Goal: Task Accomplishment & Management: Complete application form

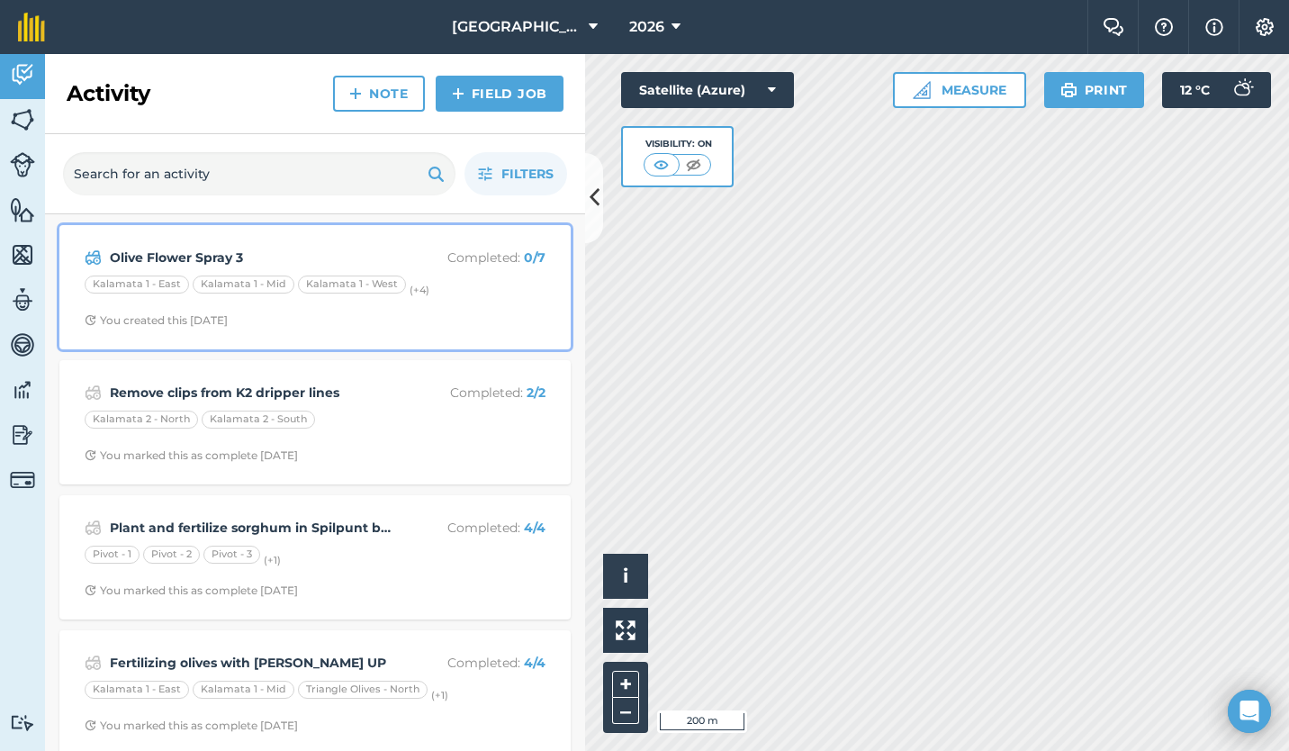
click at [492, 326] on span "You created this [DATE]" at bounding box center [315, 320] width 461 height 14
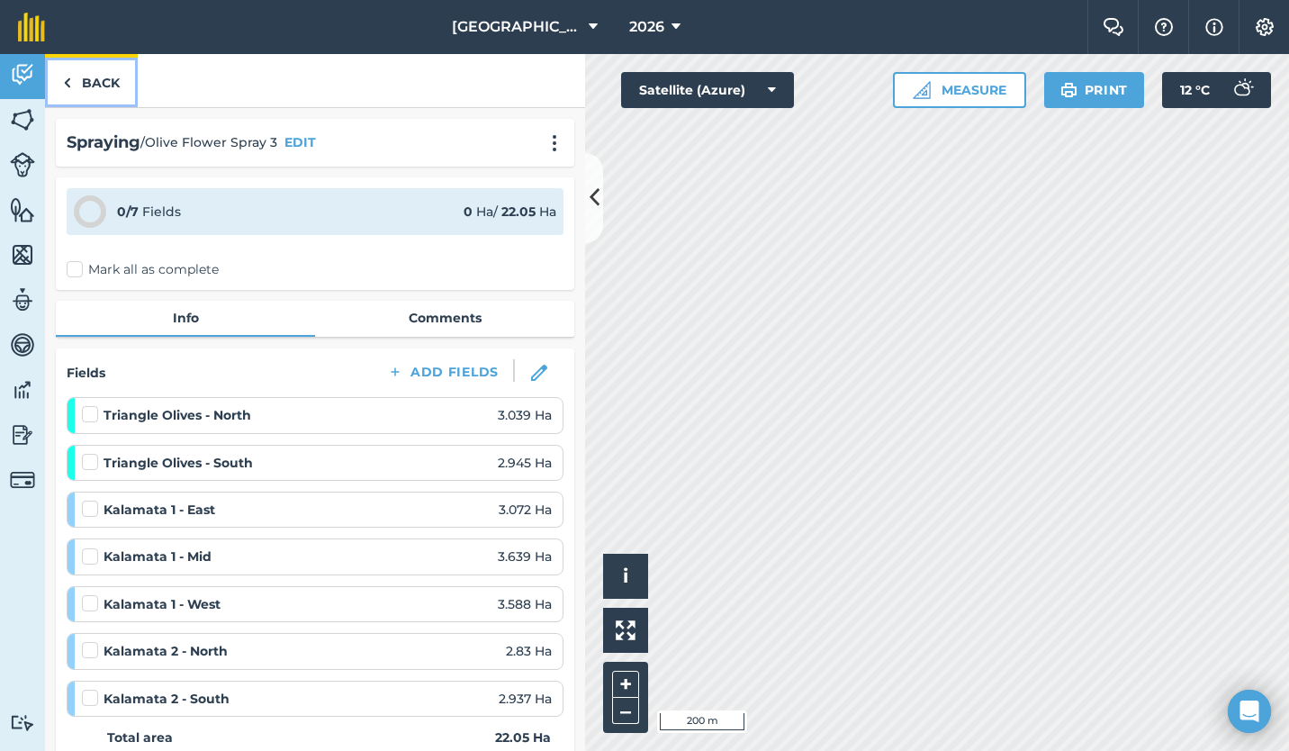
click at [89, 86] on link "Back" at bounding box center [91, 80] width 93 height 53
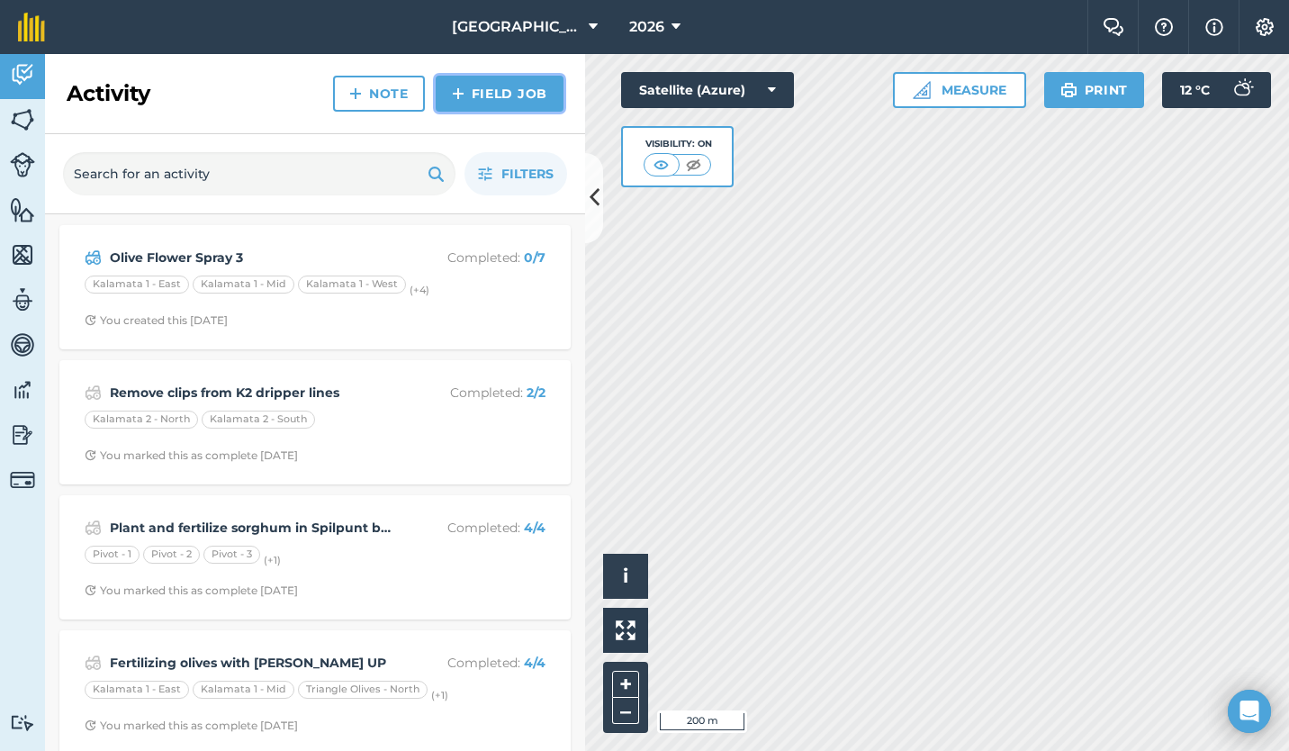
click at [492, 90] on link "Field Job" at bounding box center [500, 94] width 128 height 36
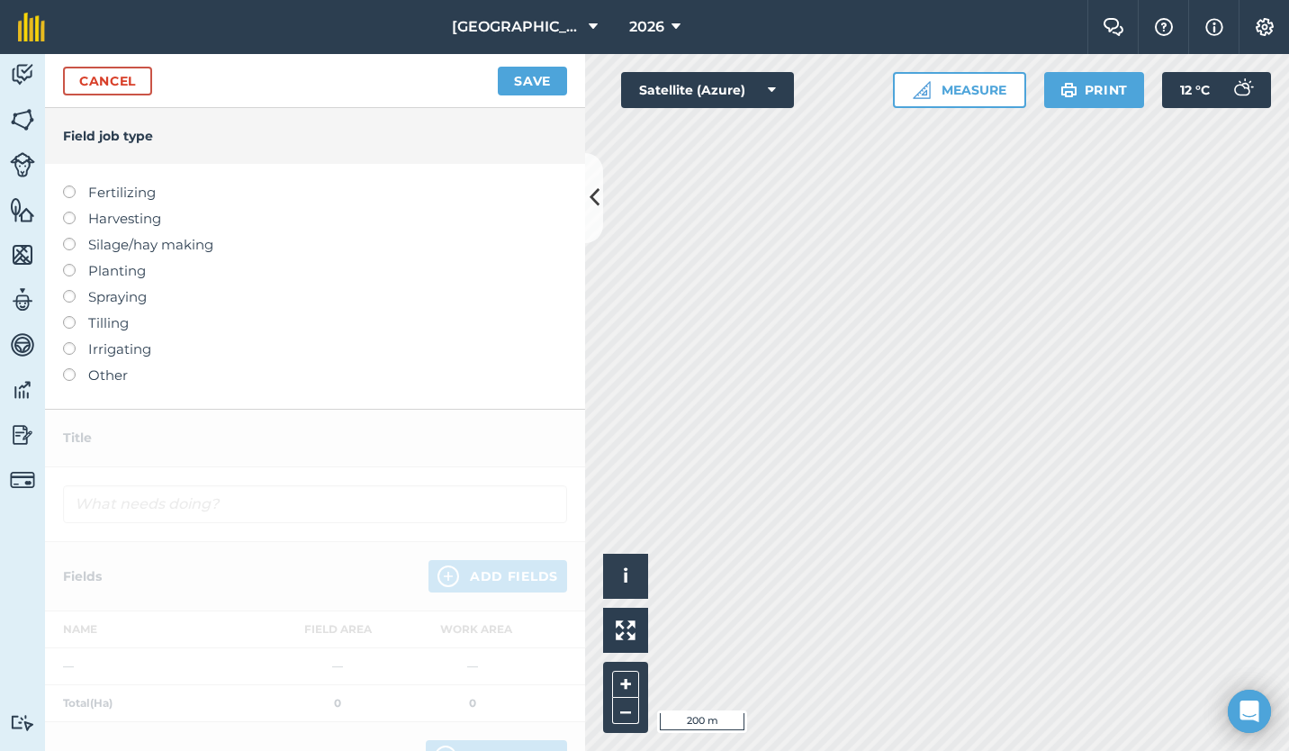
click at [68, 185] on label at bounding box center [75, 185] width 25 height 0
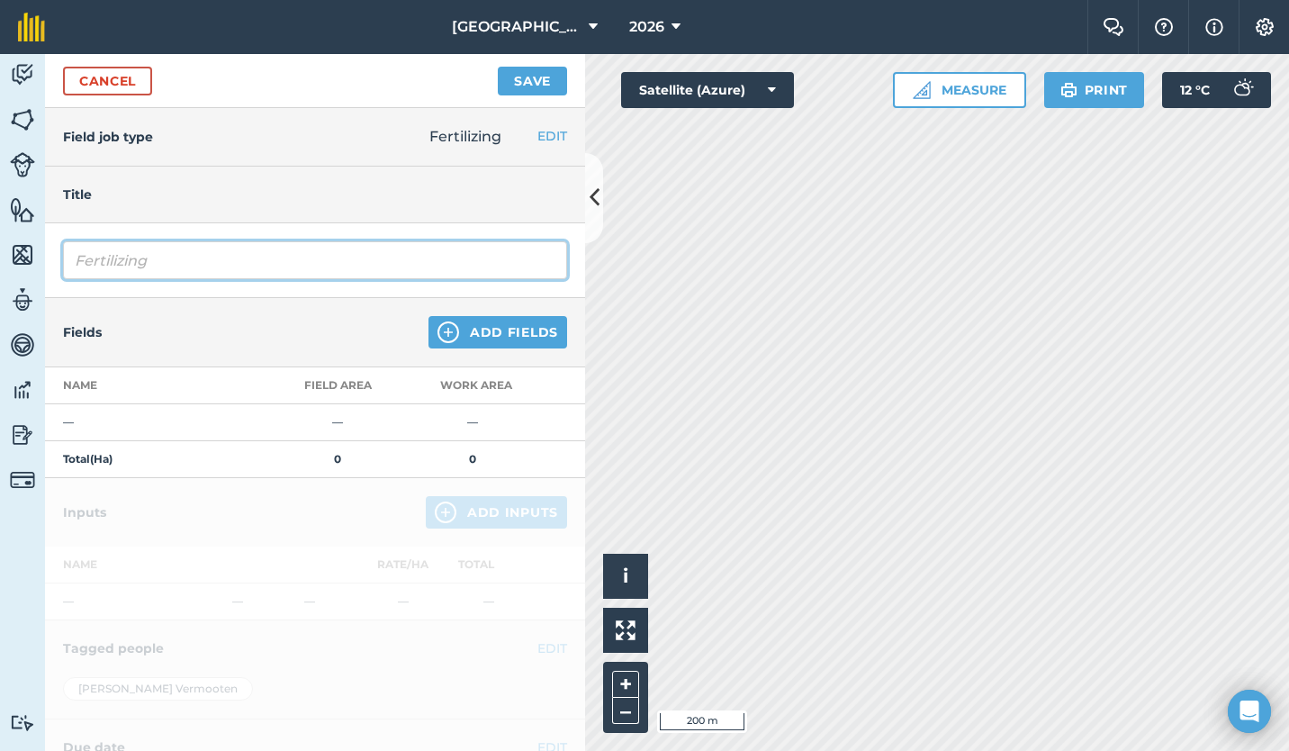
click at [99, 259] on input "Fertilizing" at bounding box center [315, 260] width 504 height 38
click at [79, 261] on input "Fertilizing" at bounding box center [315, 260] width 504 height 38
type input "Calflo into Triangle"
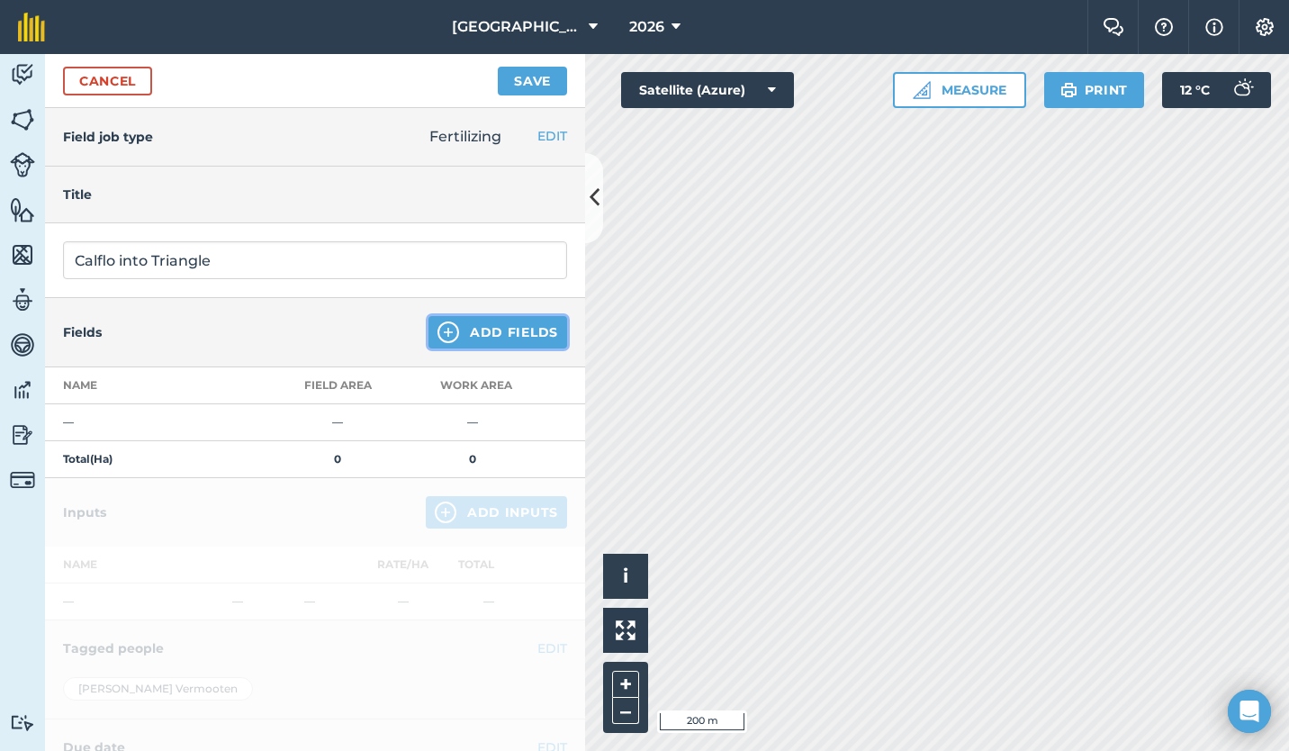
click at [475, 330] on button "Add Fields" at bounding box center [498, 332] width 139 height 32
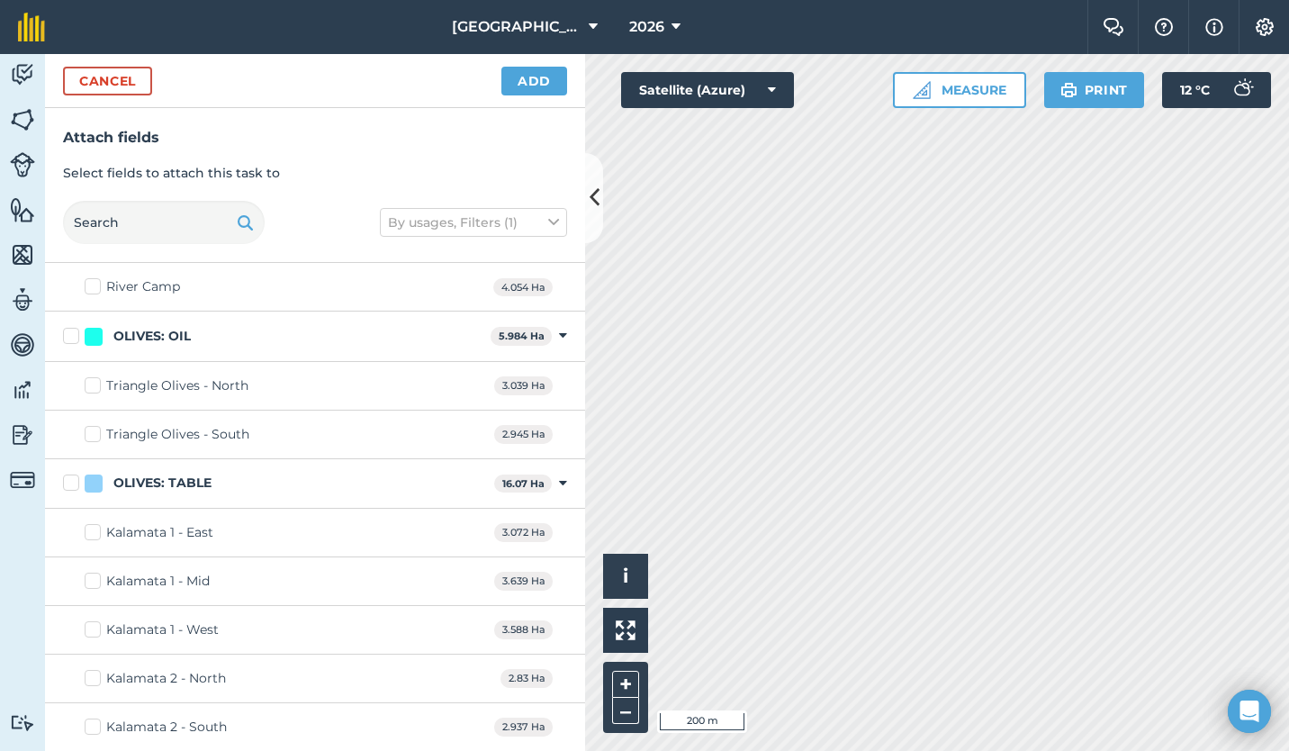
scroll to position [1120, 0]
click at [97, 381] on label "Triangle Olives - North" at bounding box center [167, 384] width 164 height 19
click at [96, 381] on input "Triangle Olives - North" at bounding box center [91, 381] width 12 height 12
checkbox input "true"
click at [96, 436] on label "Triangle Olives - South" at bounding box center [167, 433] width 165 height 19
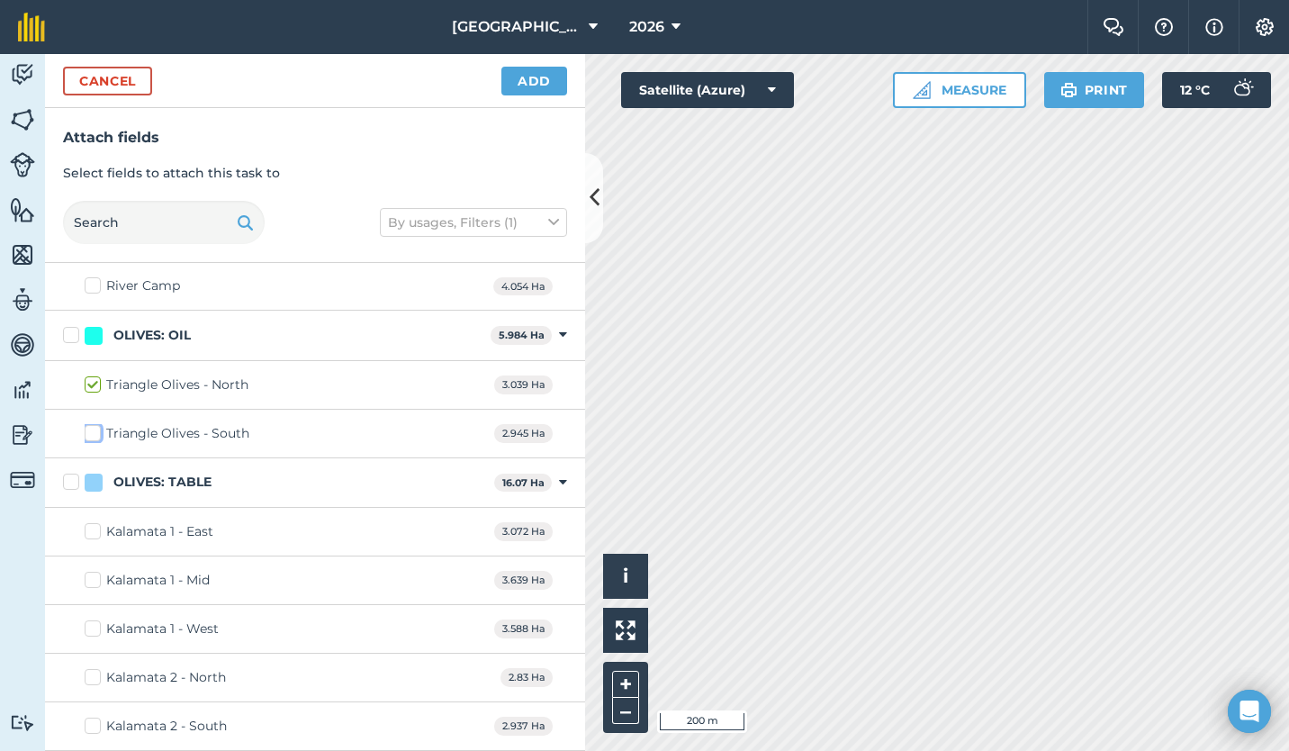
click at [96, 436] on input "Triangle Olives - South" at bounding box center [91, 430] width 12 height 12
checkbox input "true"
click at [528, 80] on button "Add" at bounding box center [534, 81] width 66 height 29
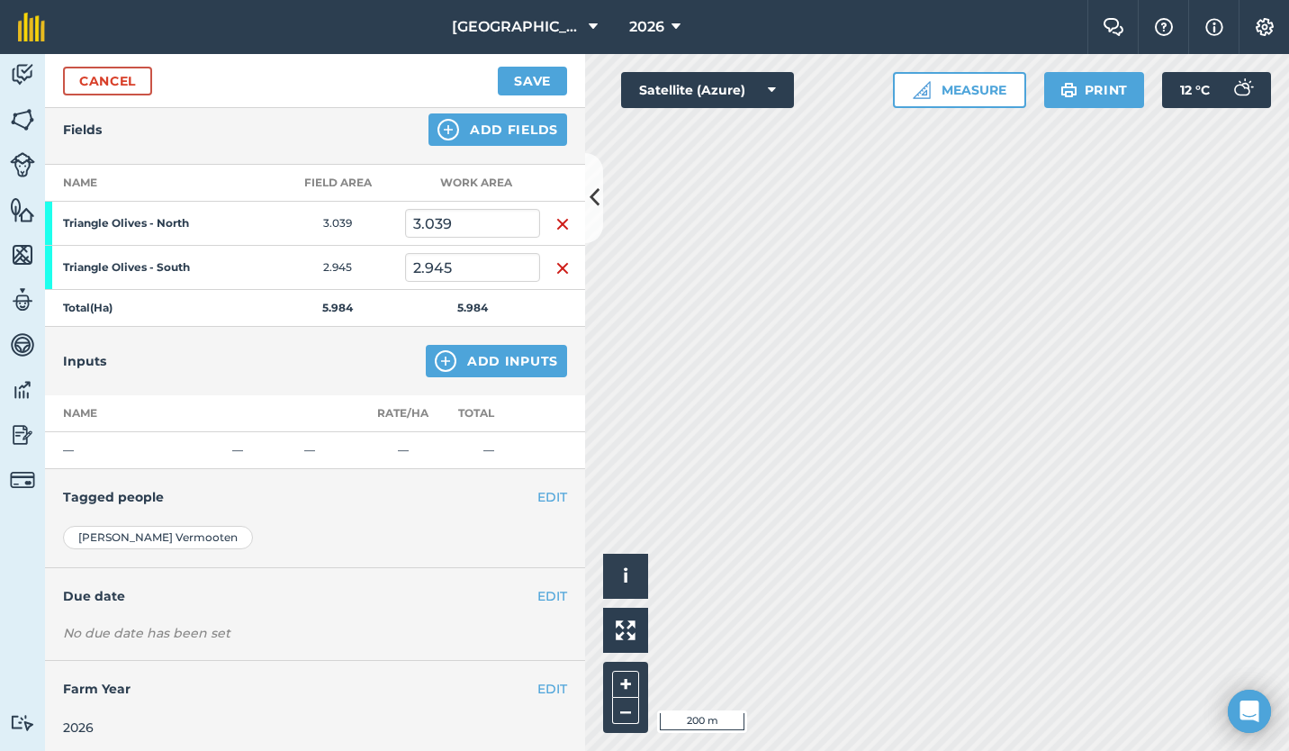
scroll to position [205, 0]
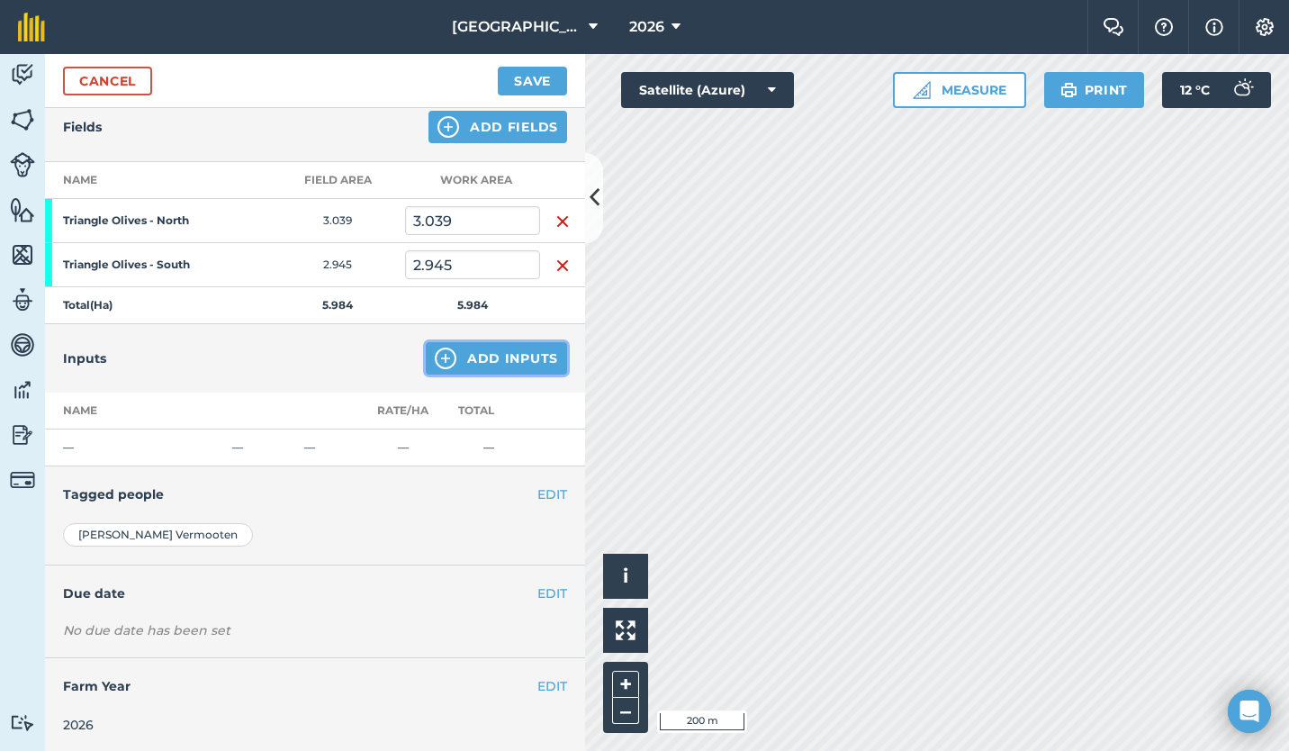
click at [454, 353] on button "Add Inputs" at bounding box center [496, 358] width 141 height 32
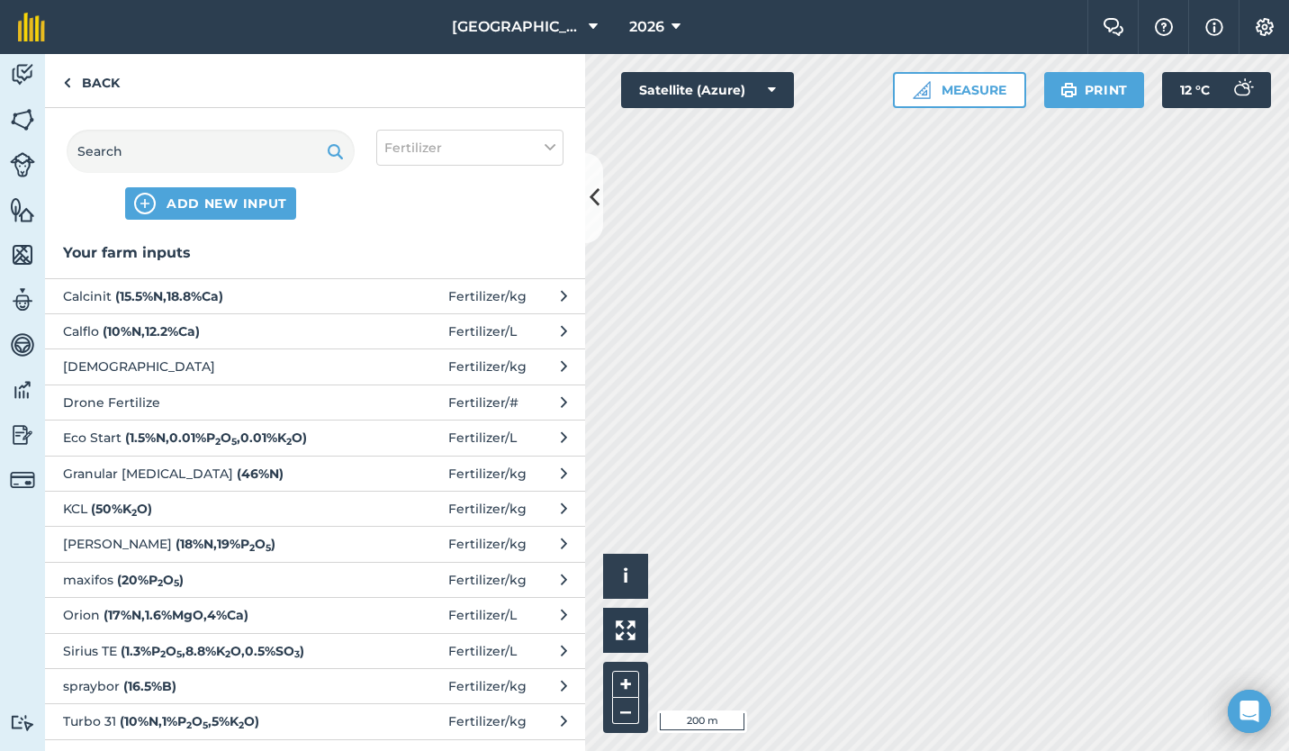
click at [318, 328] on span "Calflo ( 10 % N , 12.2 % Ca )" at bounding box center [210, 331] width 294 height 20
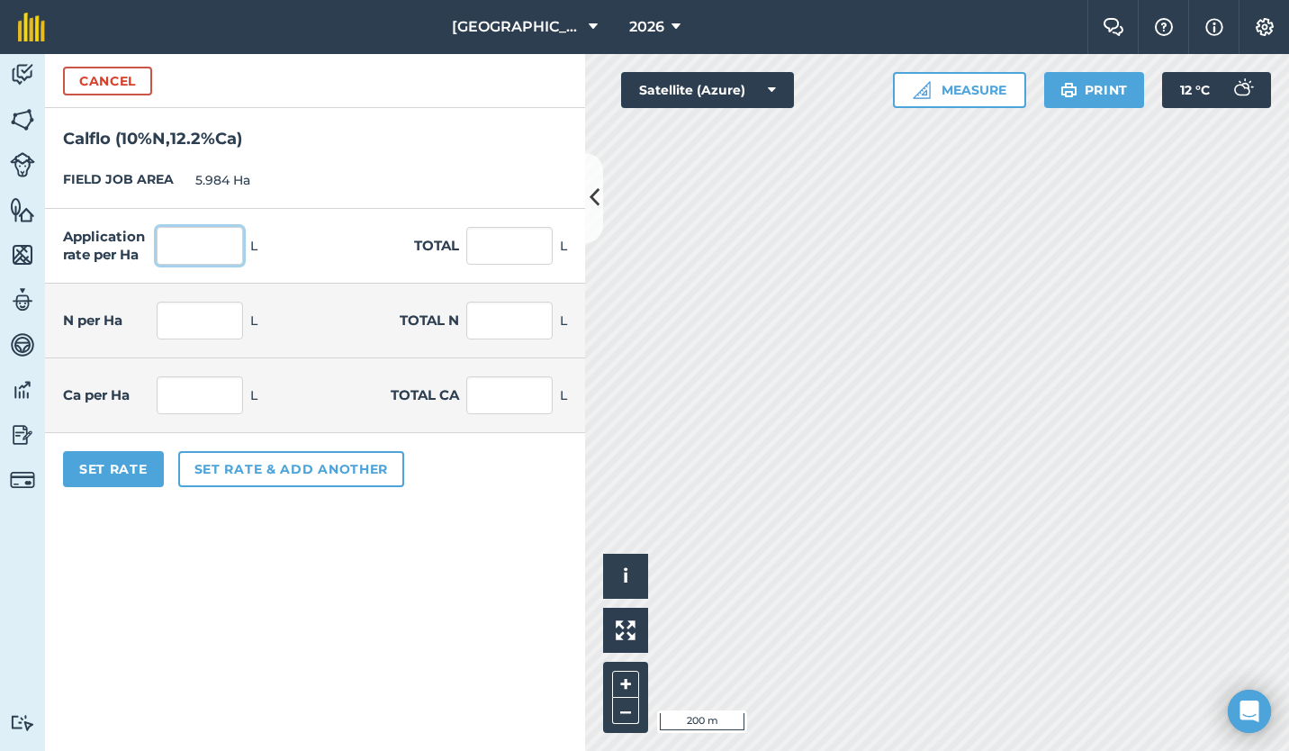
click at [205, 248] on input "text" at bounding box center [200, 246] width 86 height 38
type input "84"
type input "502.656"
type input "8.4"
type input "50.266"
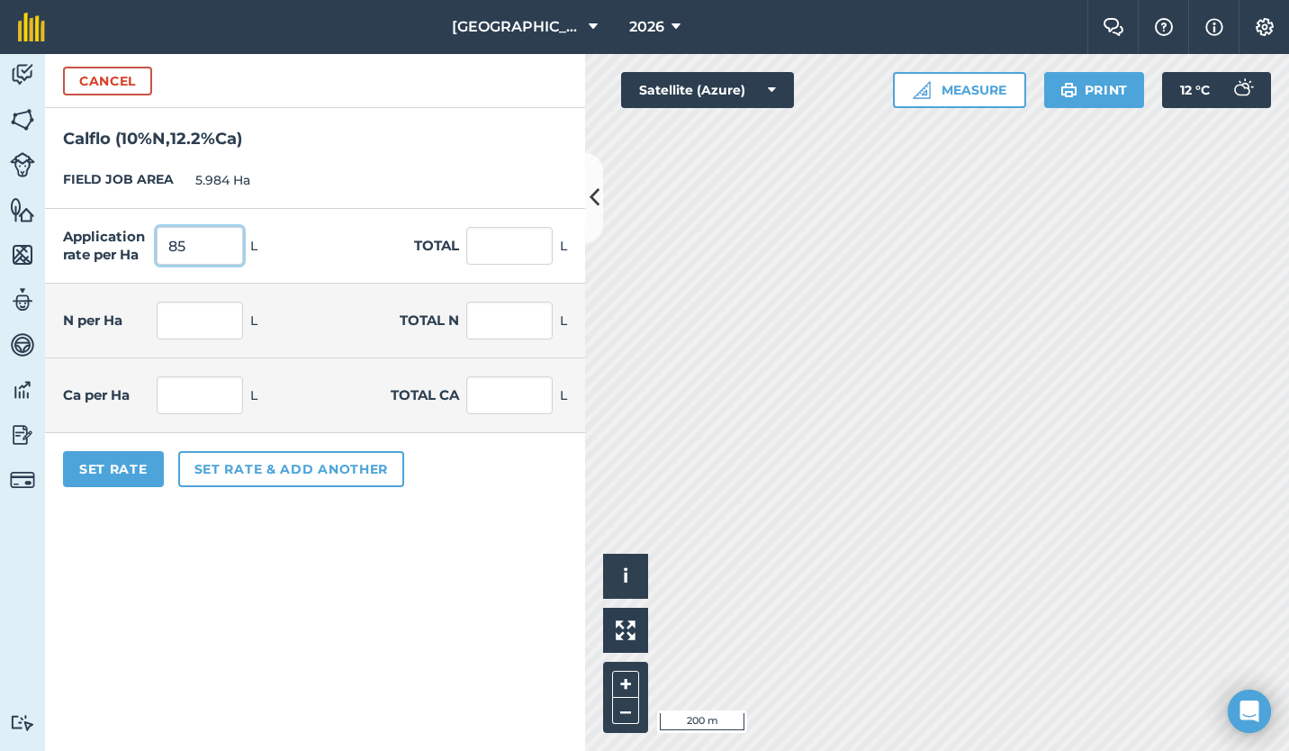
type input "10.248"
type input "61.324"
type input "84"
click at [114, 466] on button "Set Rate" at bounding box center [113, 469] width 101 height 36
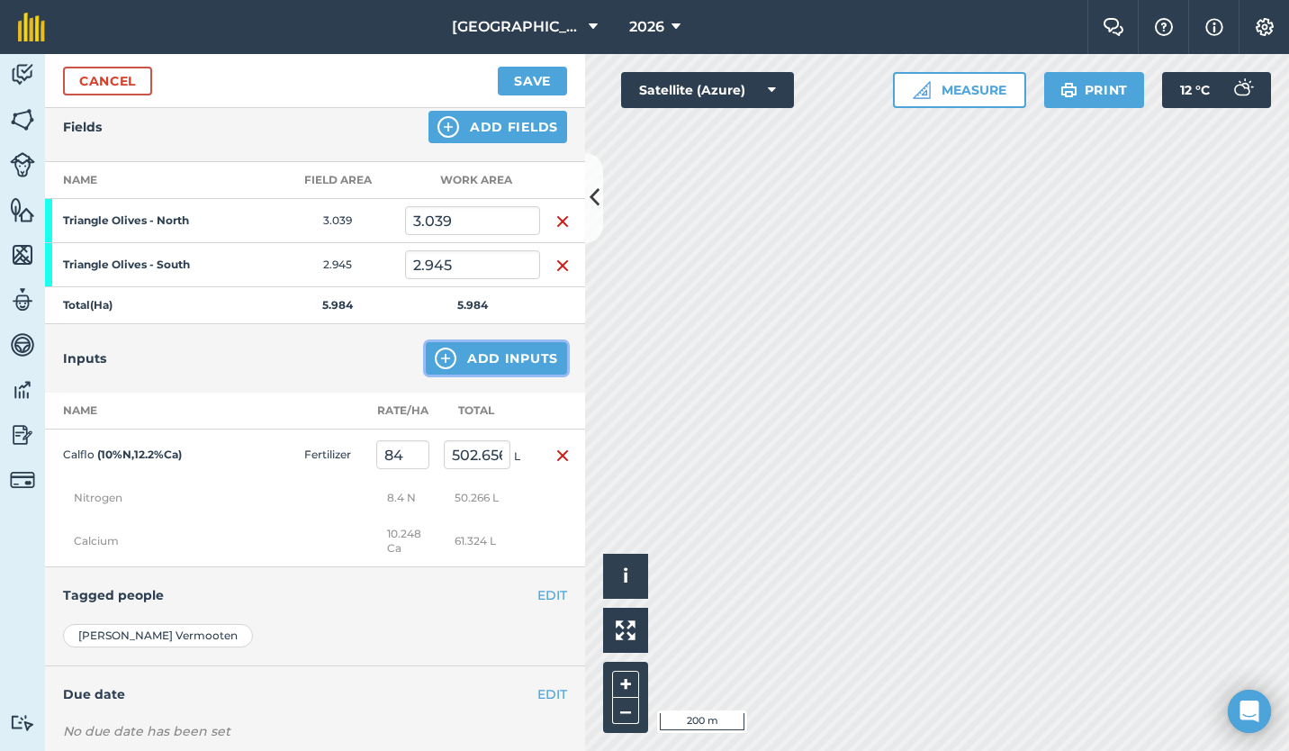
click at [483, 353] on button "Add Inputs" at bounding box center [496, 358] width 141 height 32
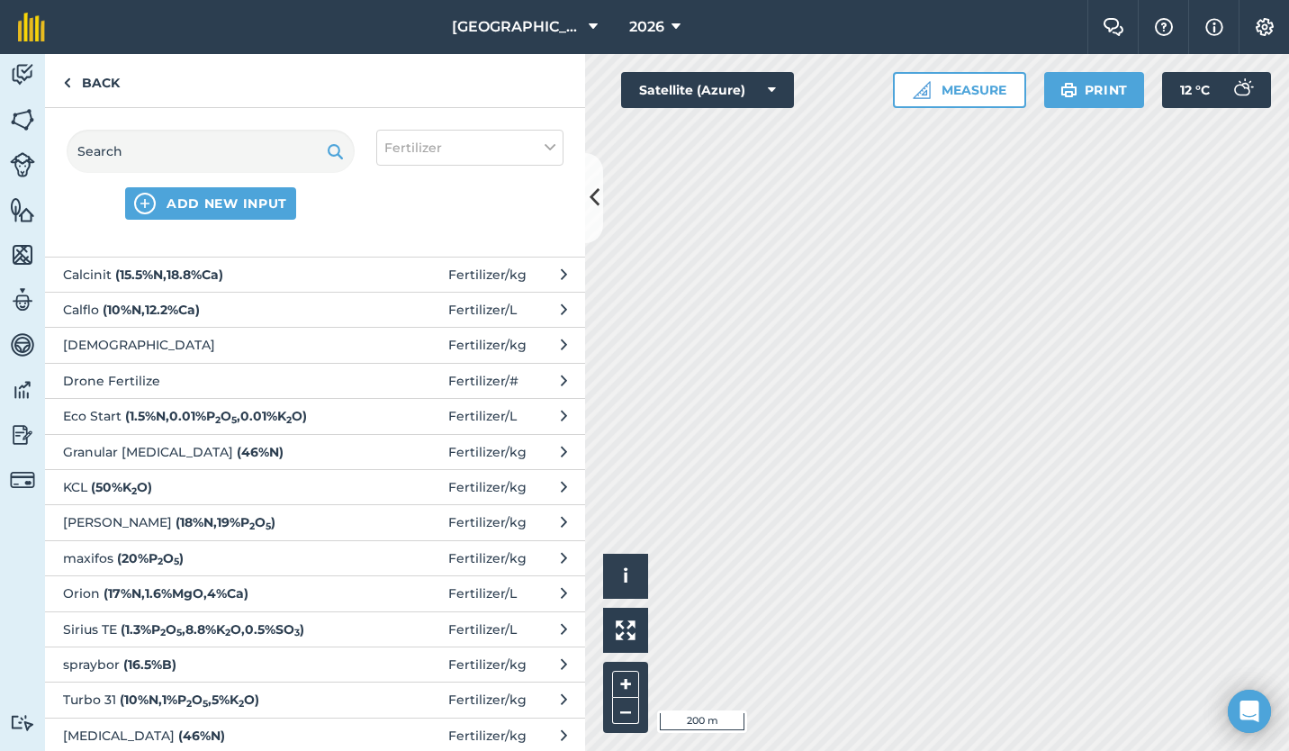
scroll to position [0, 0]
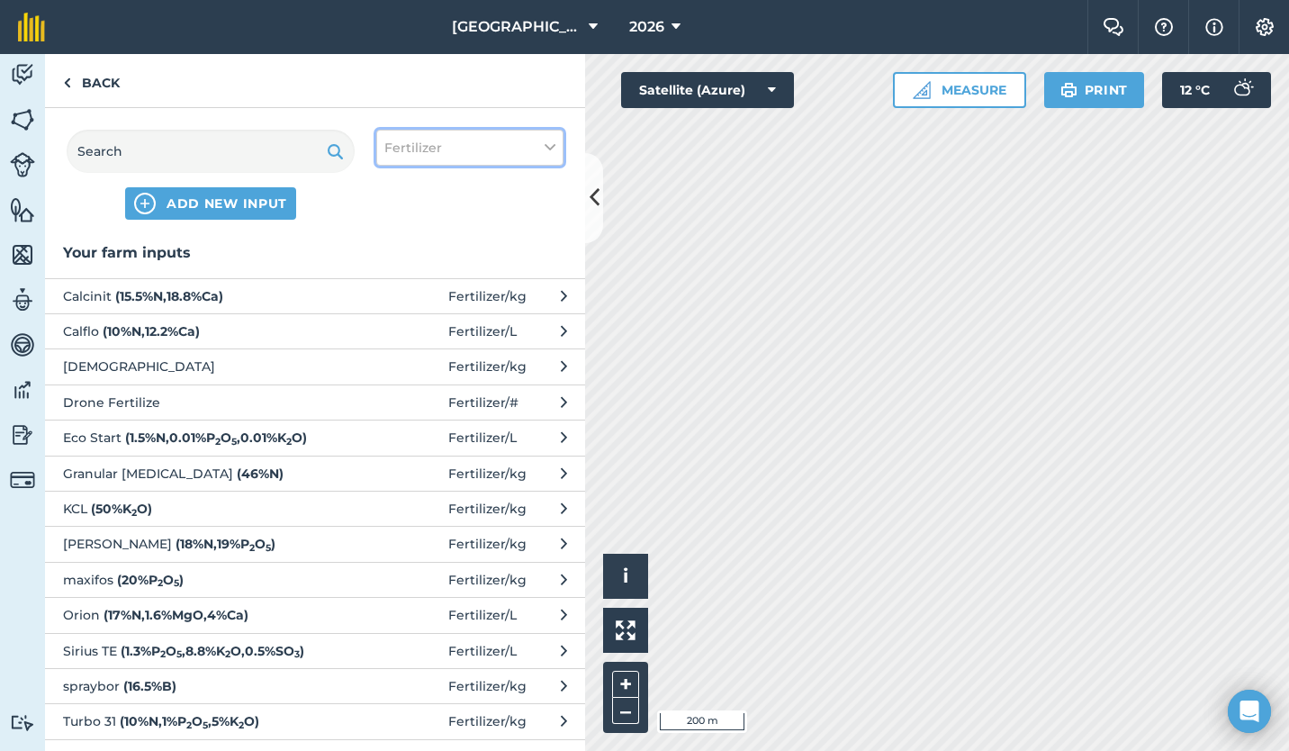
click at [549, 148] on icon at bounding box center [550, 148] width 11 height 20
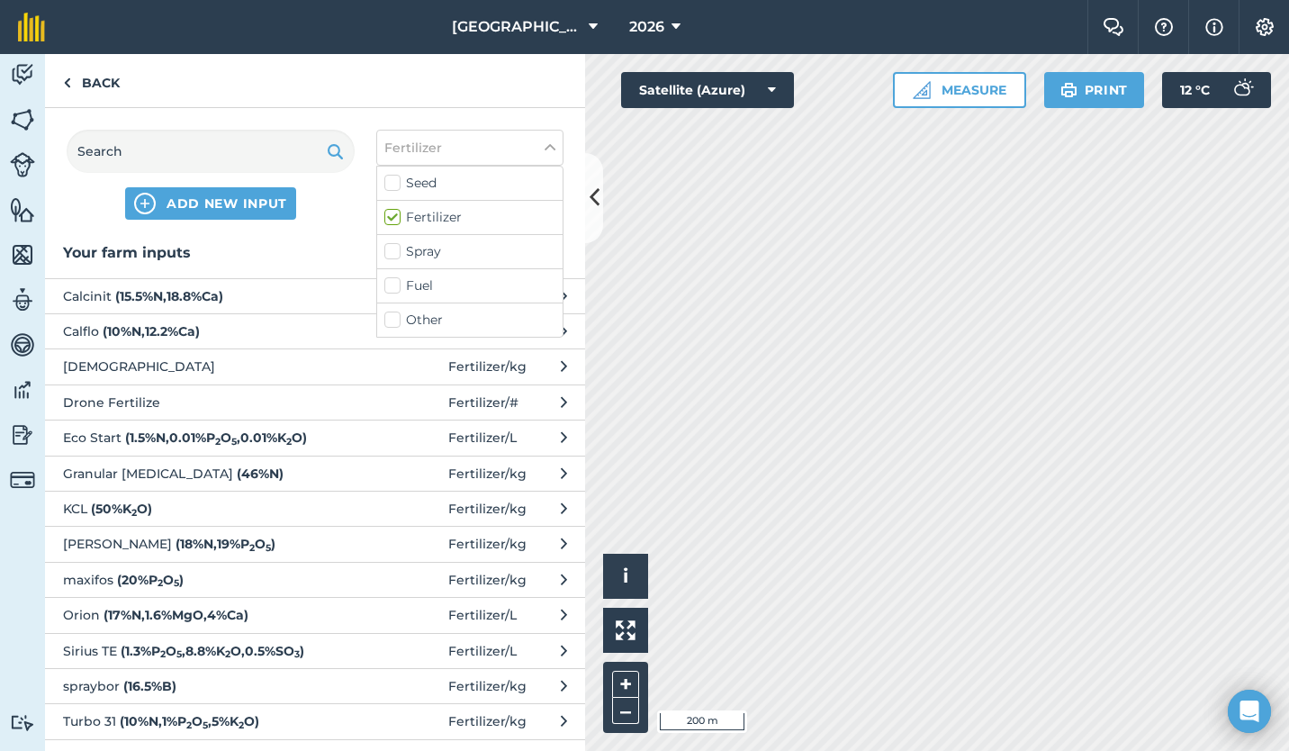
click at [456, 313] on label "Other" at bounding box center [469, 320] width 171 height 19
click at [396, 313] on input "Other" at bounding box center [390, 317] width 12 height 12
checkbox input "true"
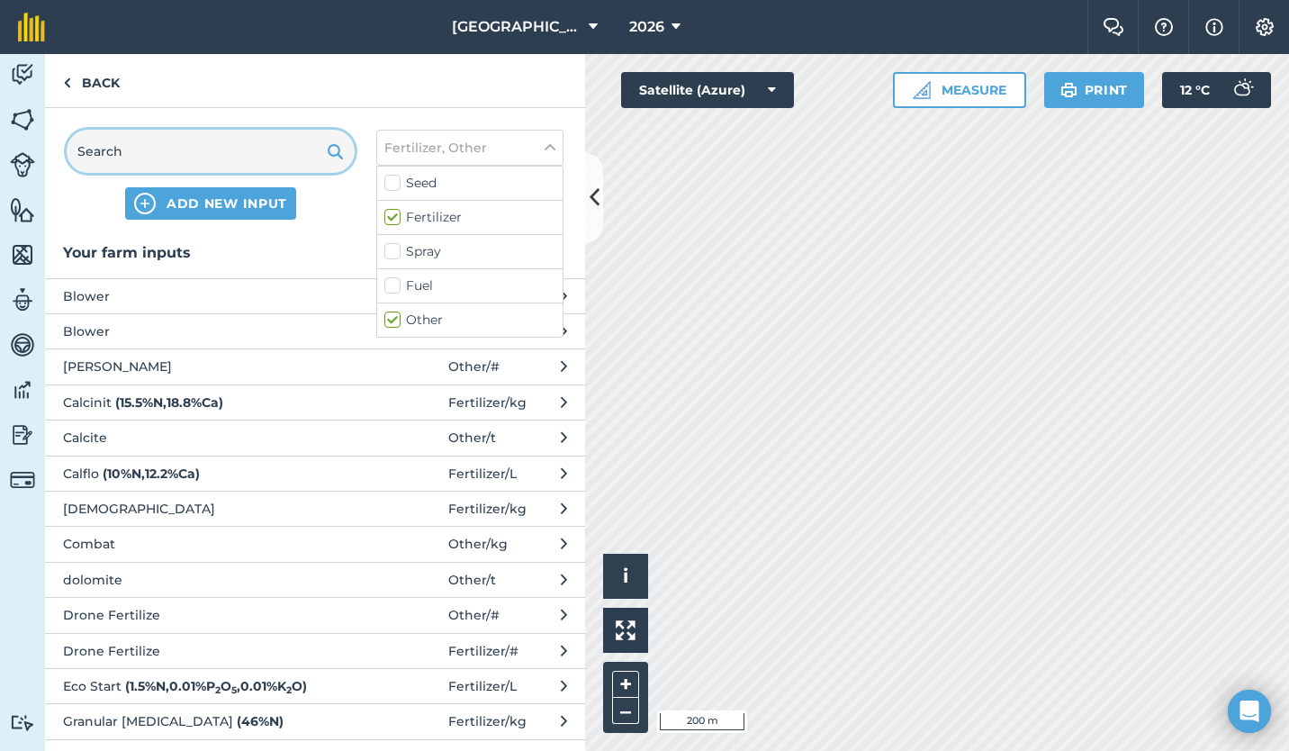
click at [278, 147] on input "text" at bounding box center [211, 151] width 288 height 43
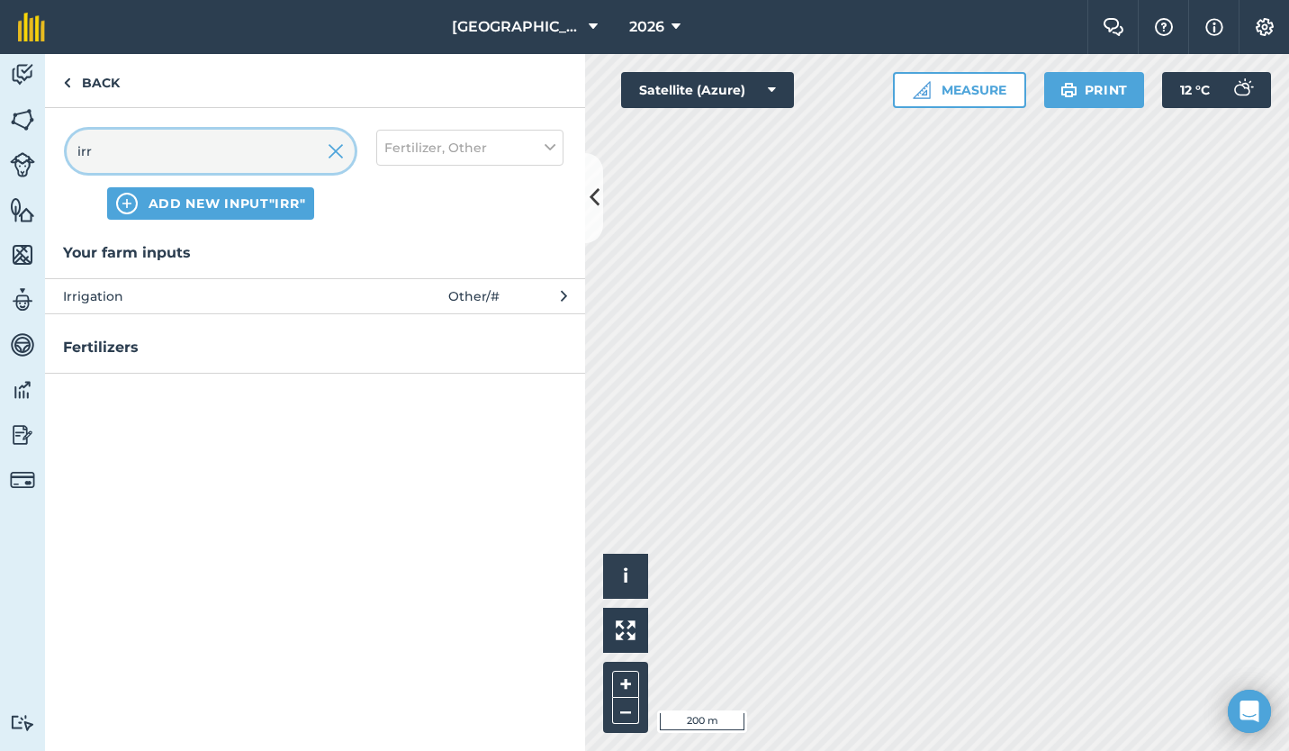
type input "irr"
click at [285, 298] on span "Irrigation" at bounding box center [210, 296] width 294 height 20
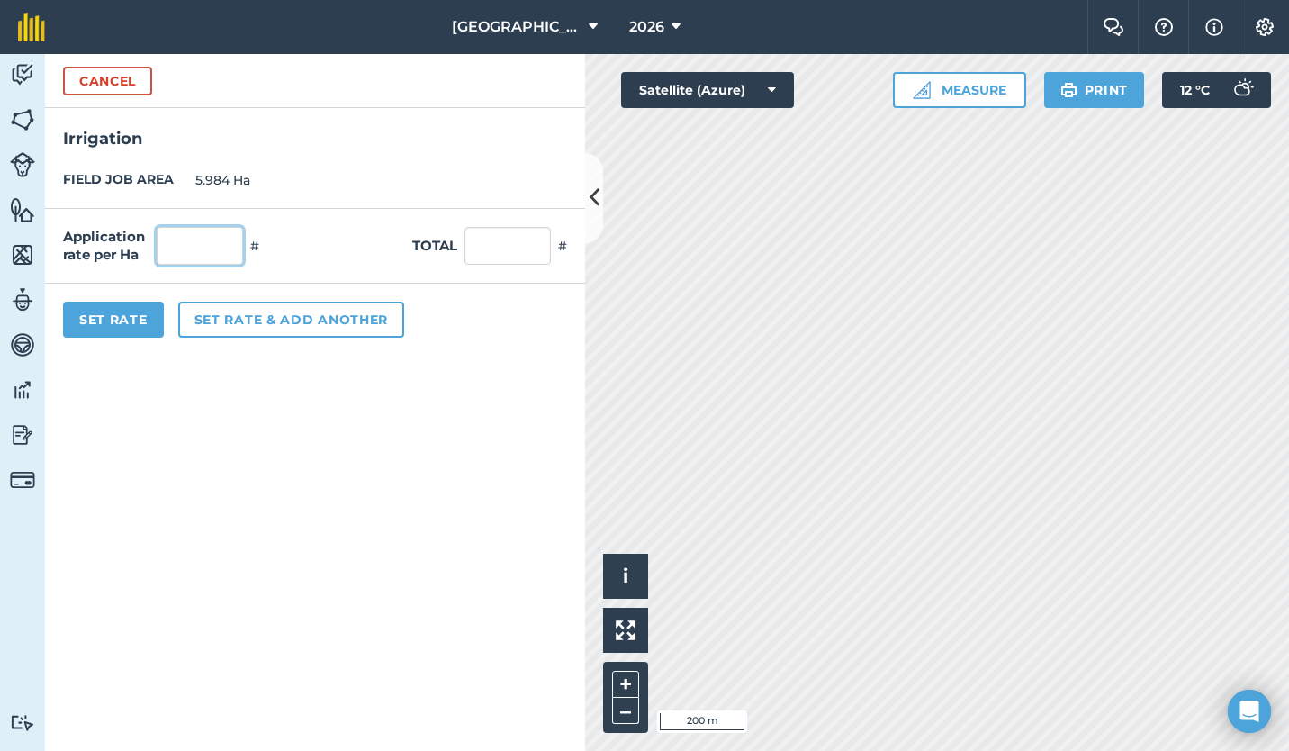
click at [205, 252] on input "text" at bounding box center [200, 246] width 86 height 38
type input "24"
type input "143.616"
click at [253, 398] on form "Cancel Irrigation FIELD JOB AREA 5.984 Ha Application rate per Ha 24 # Total 14…" at bounding box center [315, 402] width 540 height 697
click at [116, 322] on button "Set Rate" at bounding box center [113, 320] width 101 height 36
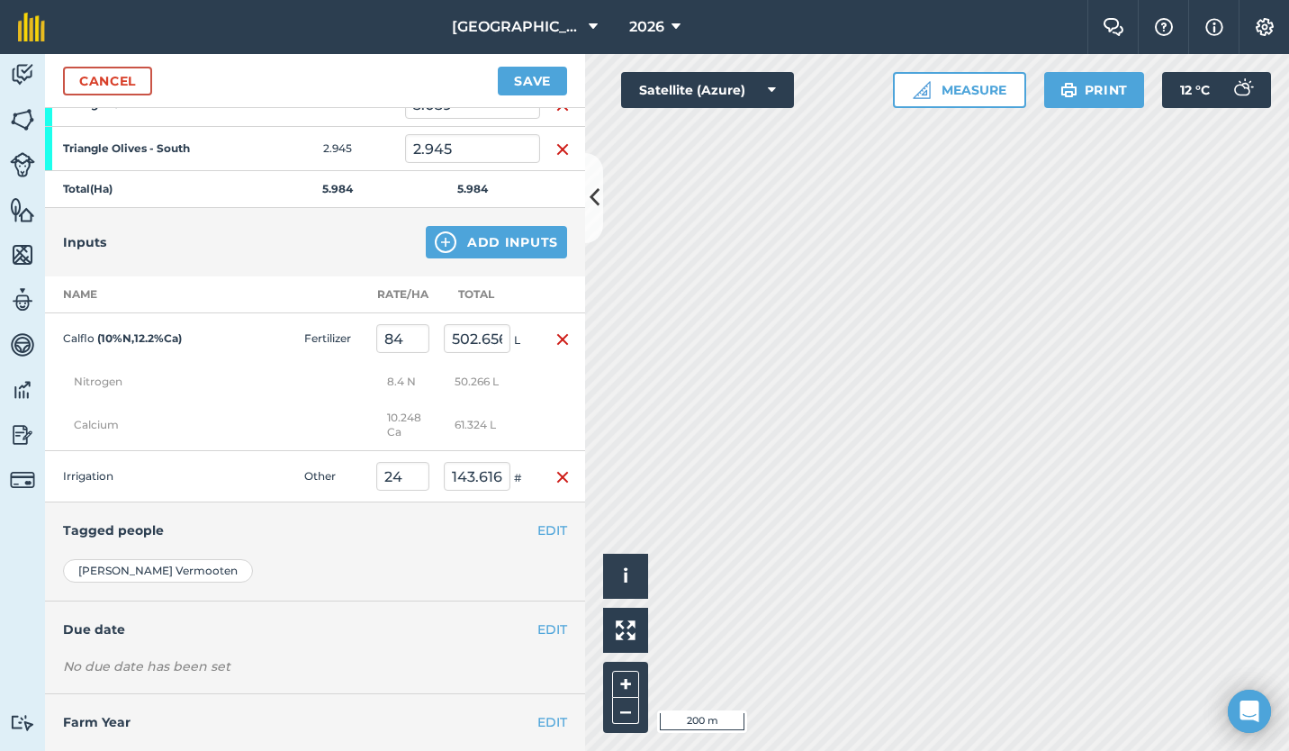
scroll to position [322, 0]
click at [537, 534] on button "EDIT" at bounding box center [552, 529] width 30 height 20
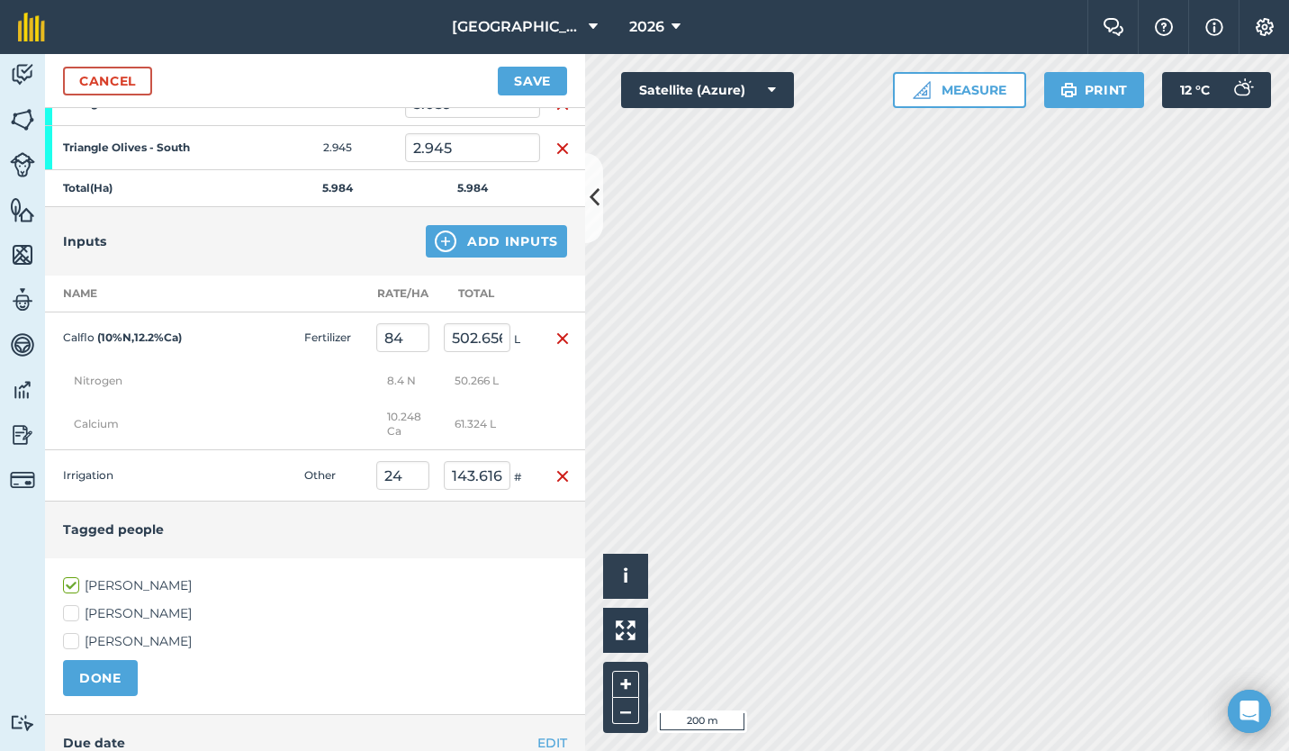
click at [77, 609] on label "[PERSON_NAME]" at bounding box center [315, 613] width 504 height 19
click at [75, 609] on input "[PERSON_NAME]" at bounding box center [69, 610] width 12 height 12
checkbox input "true"
click at [99, 673] on button "DONE" at bounding box center [100, 678] width 75 height 36
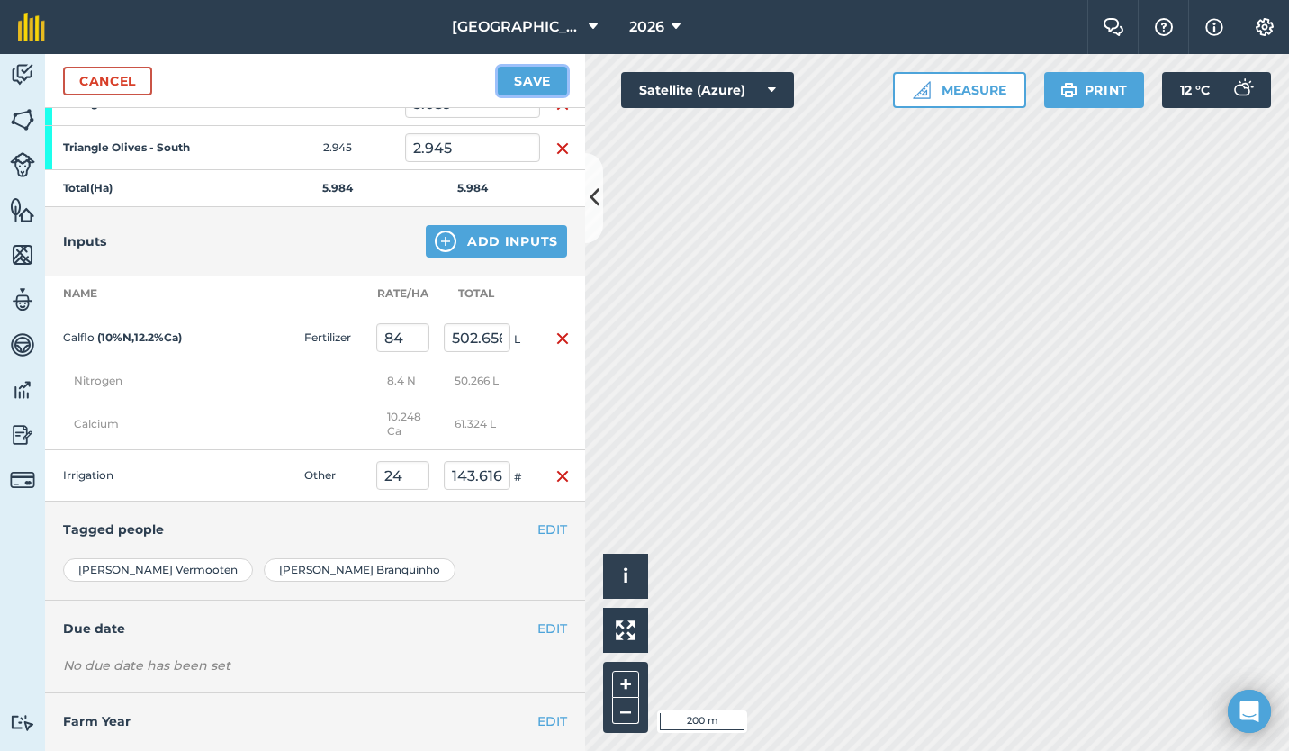
click at [545, 80] on button "Save" at bounding box center [532, 81] width 69 height 29
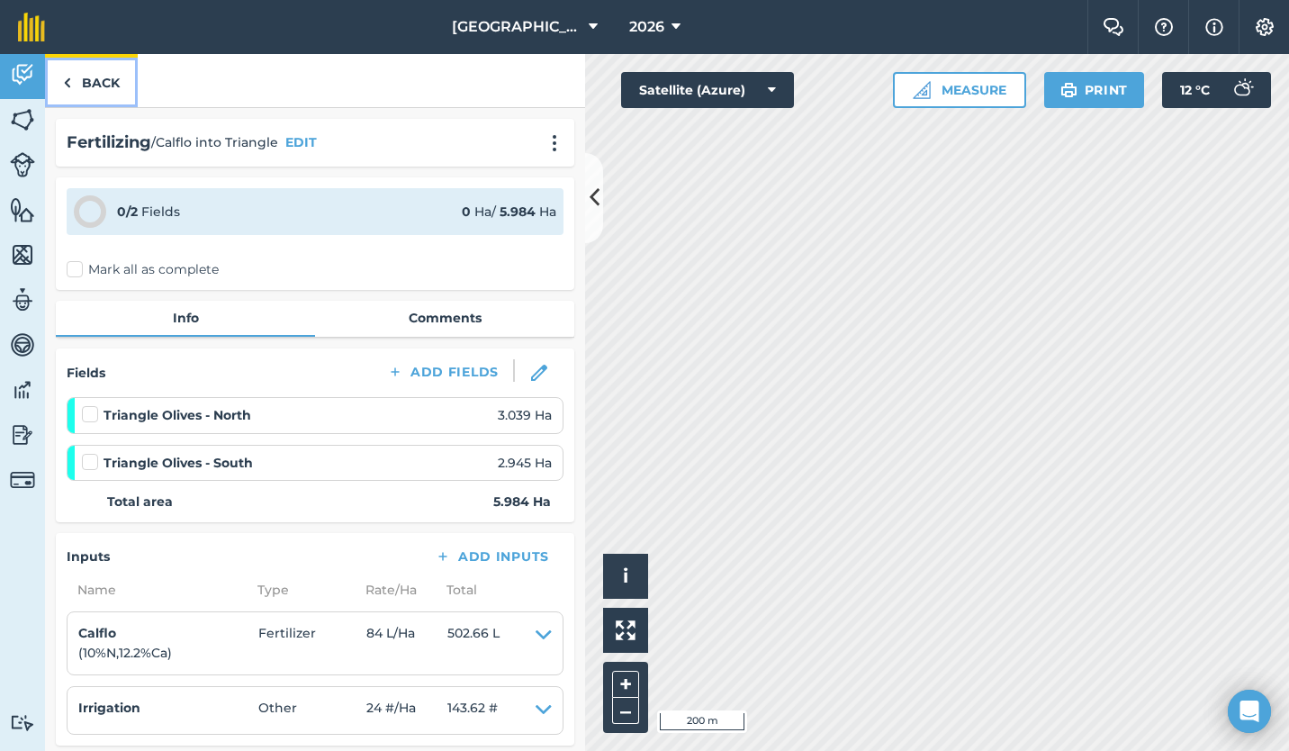
click at [76, 80] on link "Back" at bounding box center [91, 80] width 93 height 53
